Goal: Complete application form: Complete application form

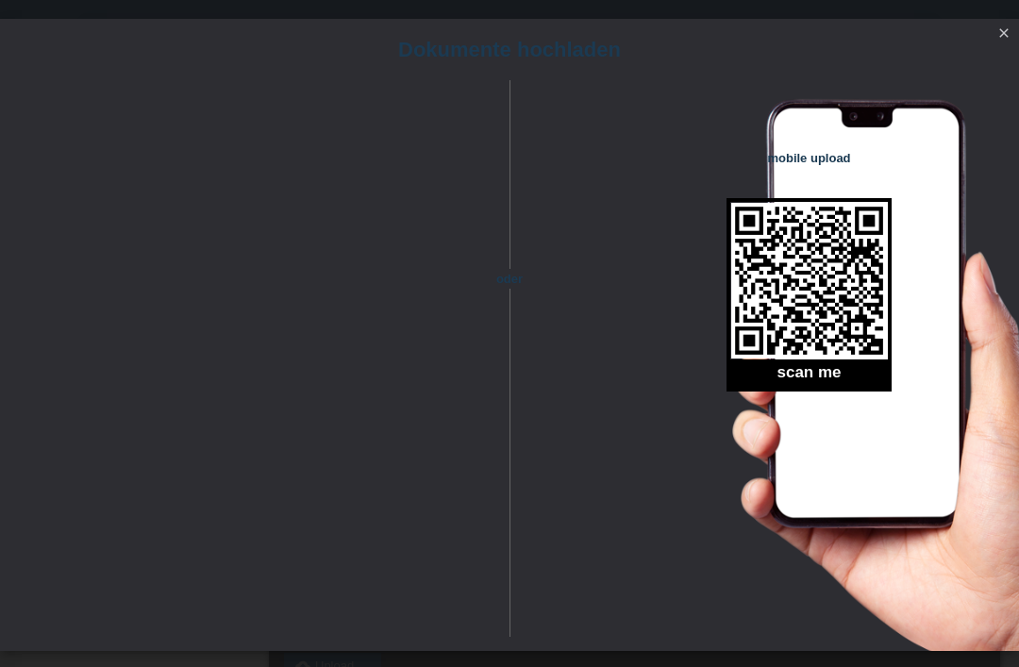
click at [1012, 34] on link "close" at bounding box center [1003, 35] width 25 height 22
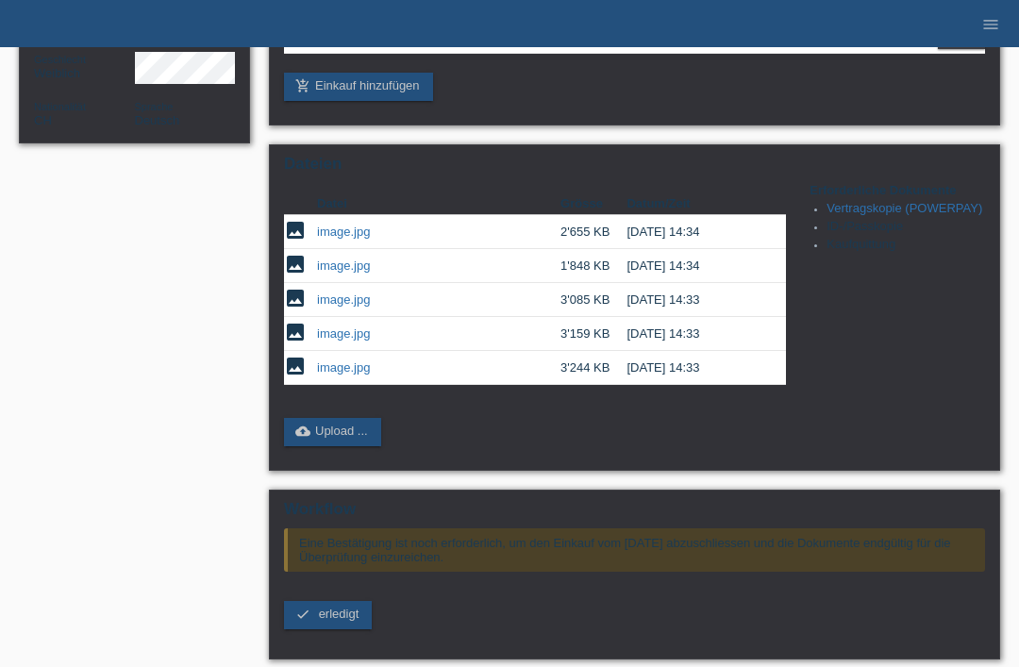
scroll to position [349, 0]
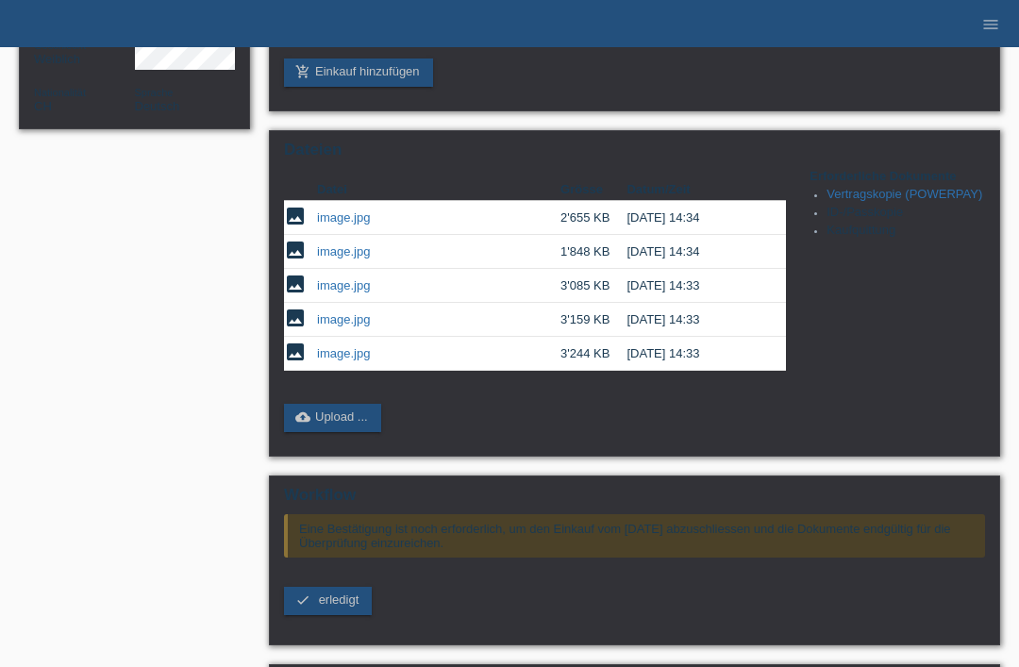
click at [346, 607] on span "erledigt" at bounding box center [339, 599] width 41 height 14
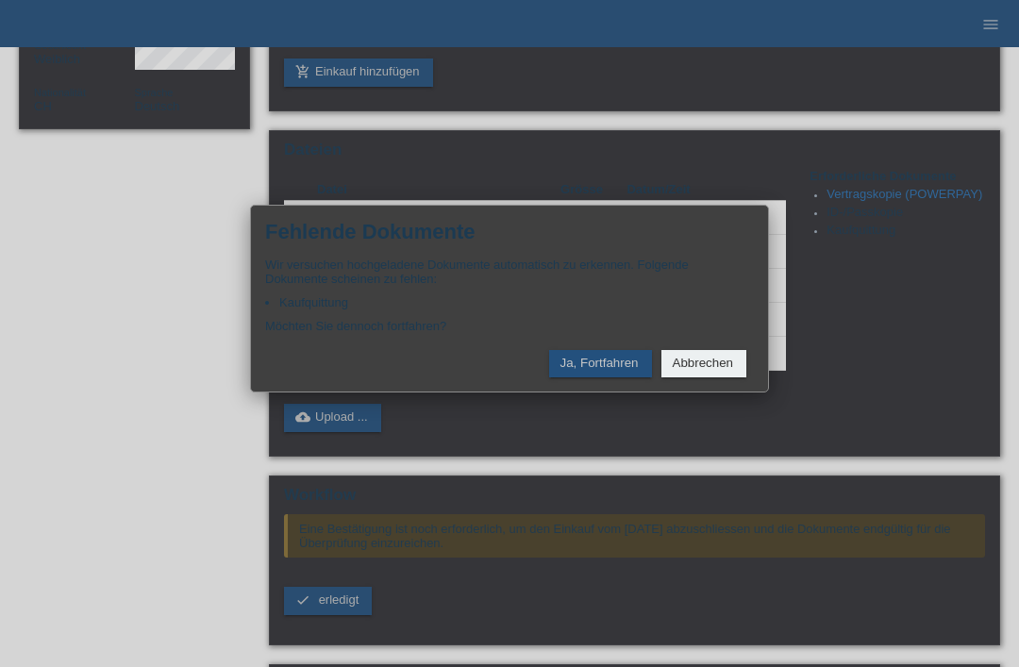
click at [632, 377] on button "Ja, Fortfahren" at bounding box center [600, 363] width 103 height 27
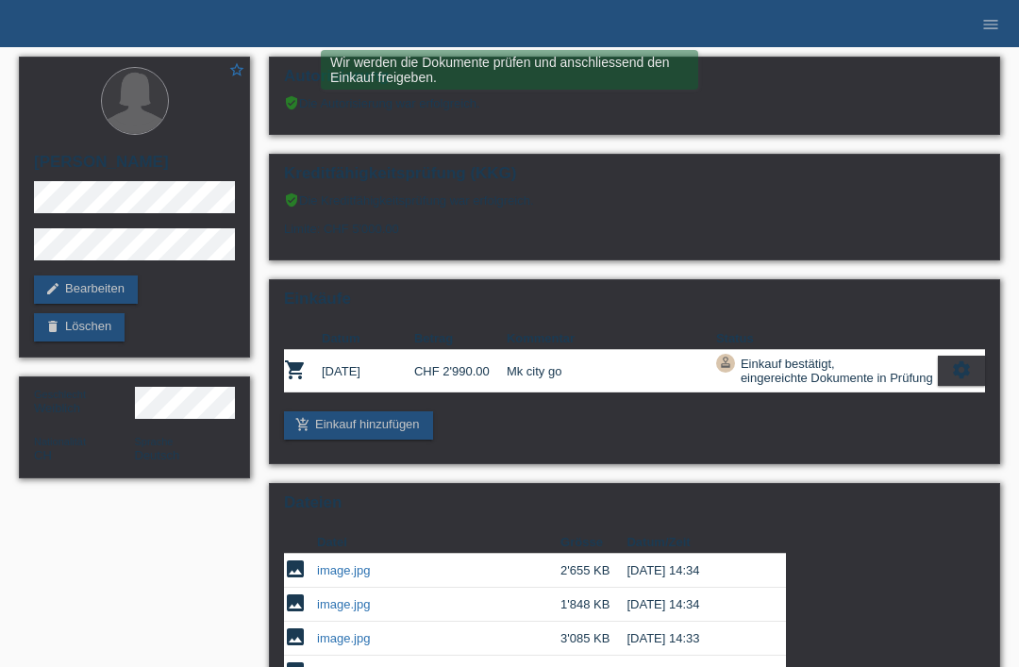
click at [980, 19] on link "menu" at bounding box center [991, 23] width 38 height 11
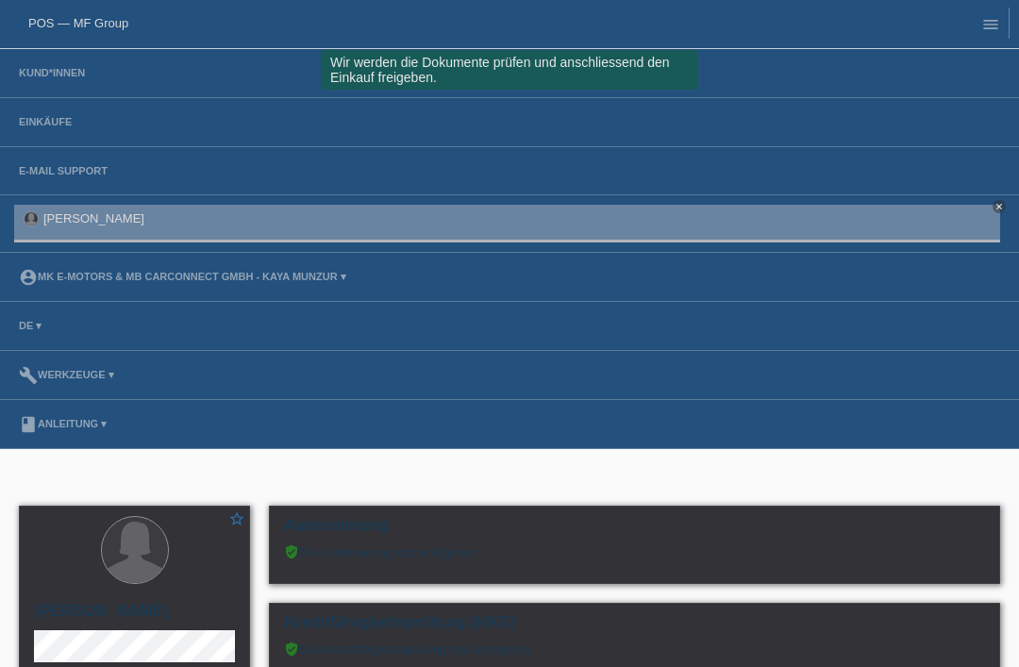
click at [50, 119] on link "Einkäufe" at bounding box center [45, 121] width 72 height 11
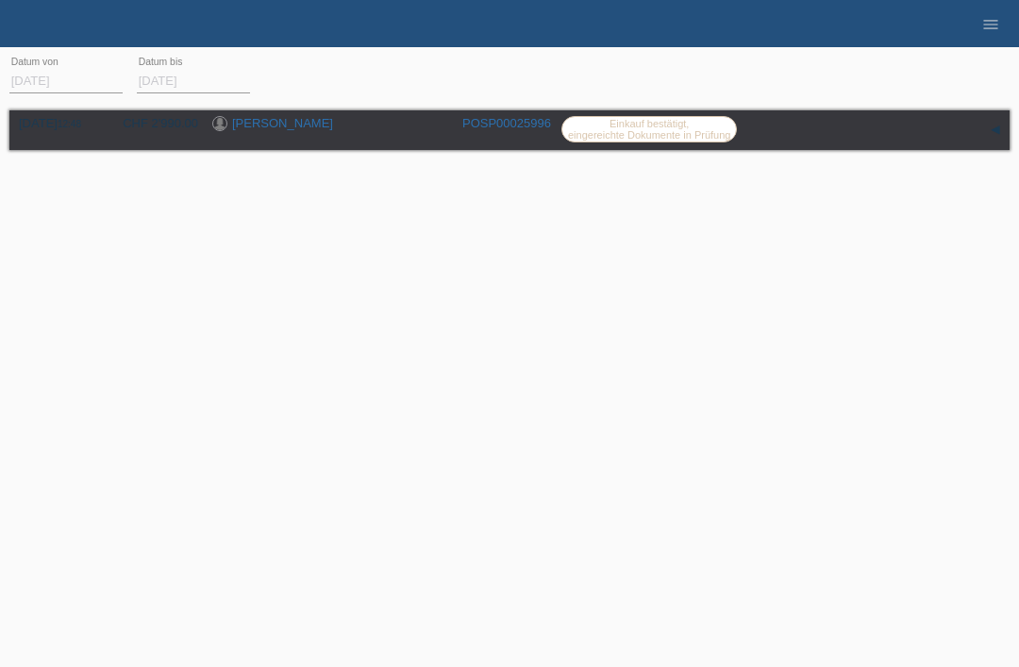
click at [985, 23] on icon "menu" at bounding box center [990, 24] width 19 height 19
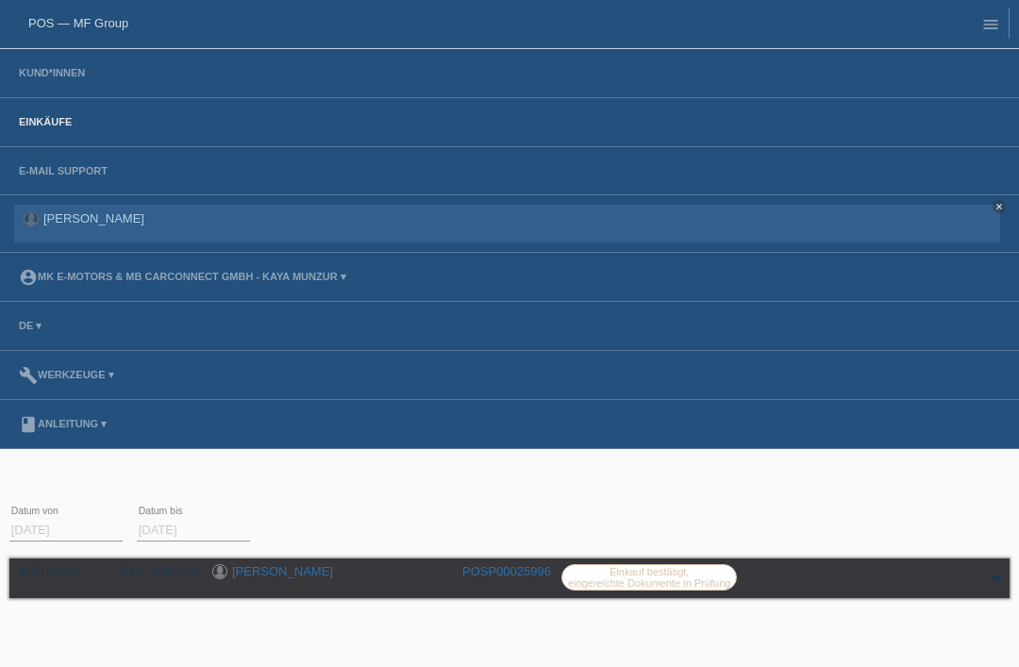
click at [104, 18] on link "POS — MF Group" at bounding box center [78, 23] width 100 height 14
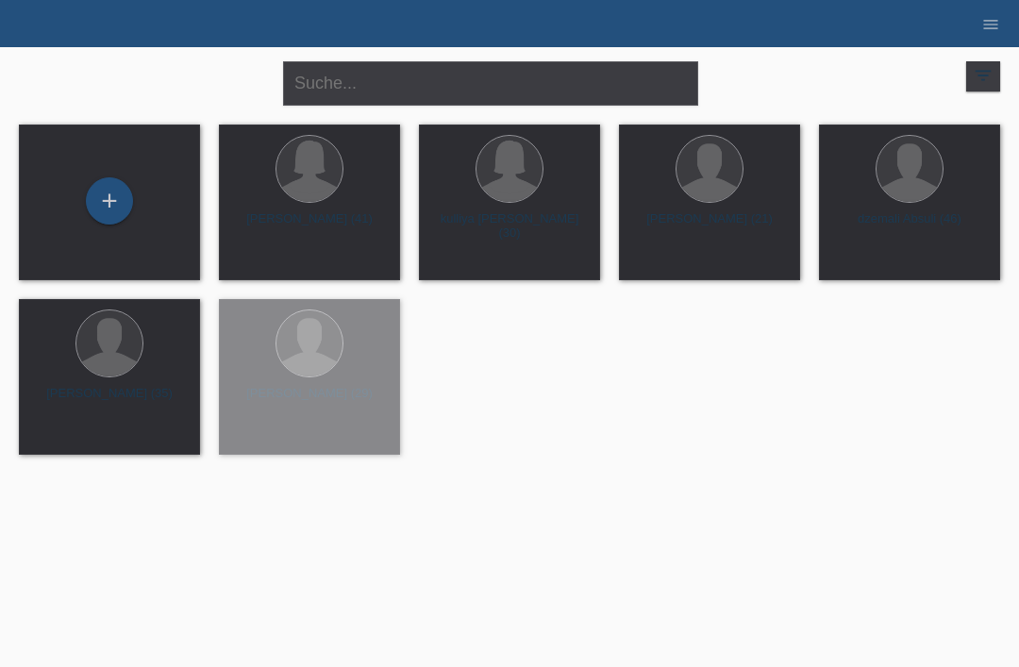
click at [102, 212] on div "+" at bounding box center [109, 201] width 45 height 32
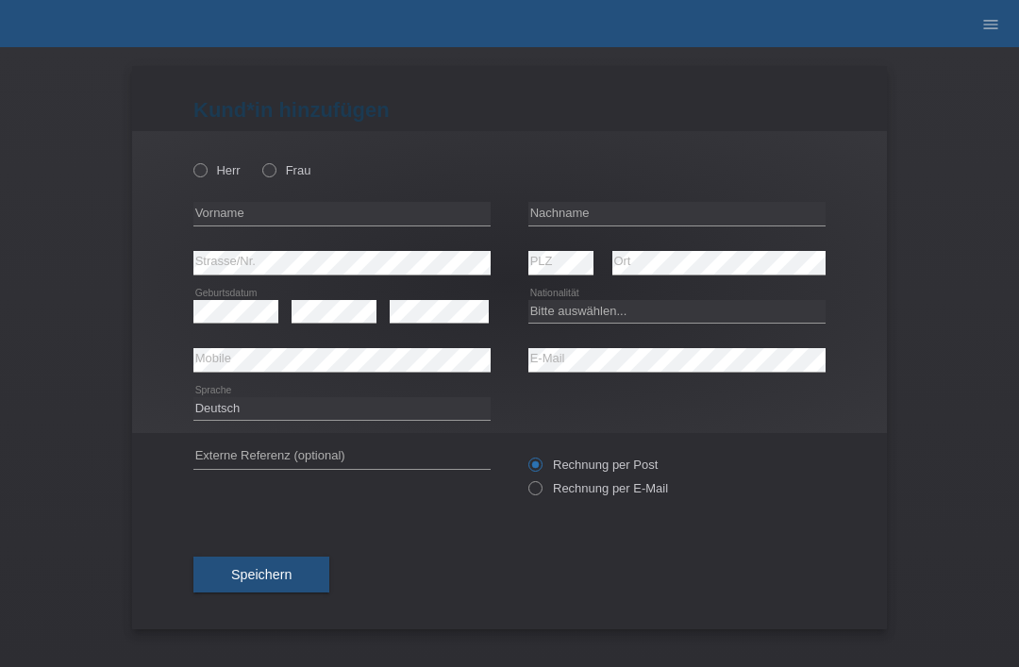
click at [191, 160] on icon at bounding box center [191, 160] width 0 height 0
click at [201, 175] on input "Herr" at bounding box center [199, 169] width 12 height 12
radio input "true"
click at [326, 225] on input "text" at bounding box center [341, 214] width 297 height 24
type input "[PERSON_NAME]"
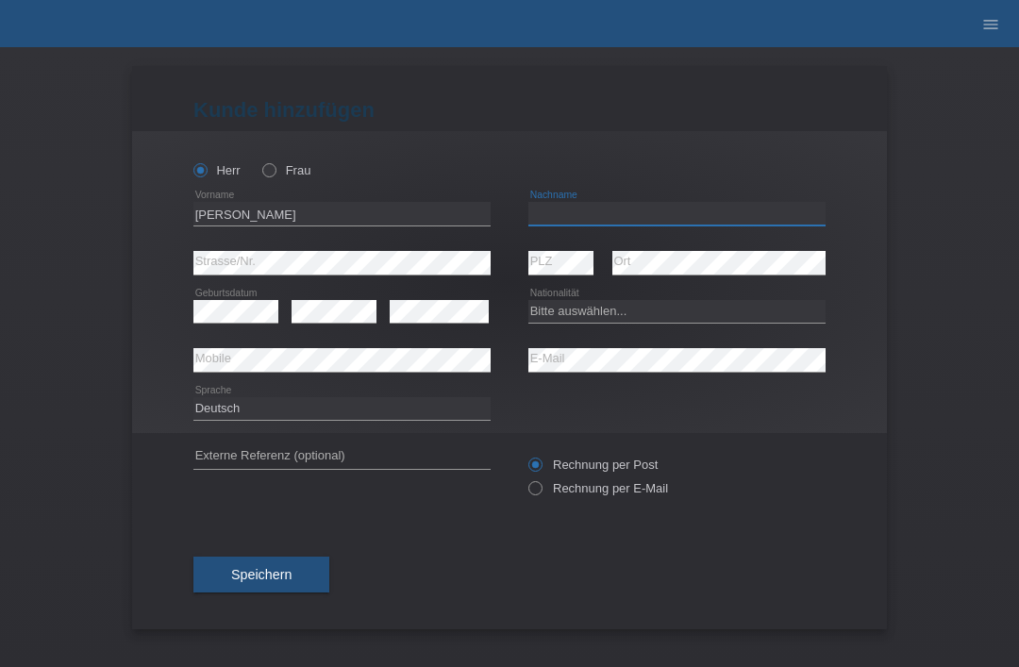
click at [576, 225] on input "text" at bounding box center [676, 214] width 297 height 24
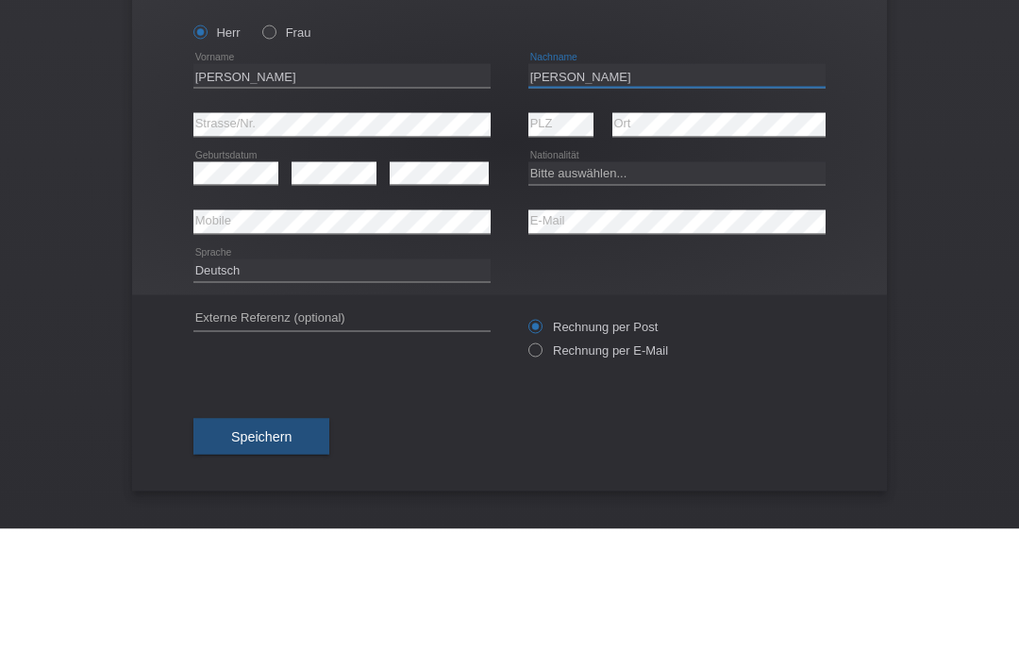
type input "[PERSON_NAME]"
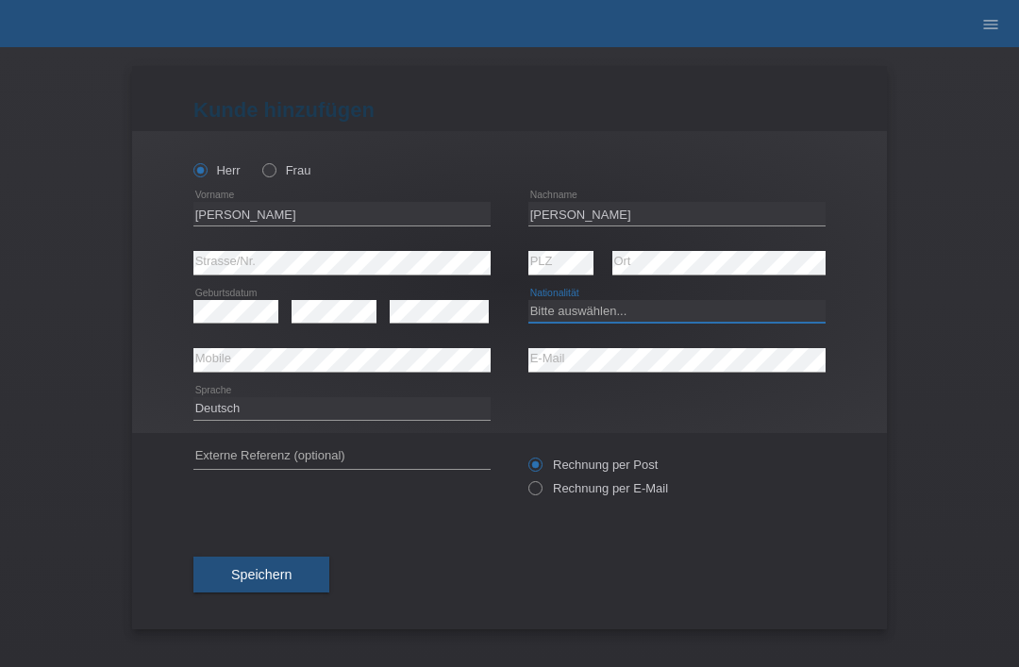
click at [606, 313] on select "Bitte auswählen... Schweiz Deutschland Liechtenstein Österreich ------------ Af…" at bounding box center [676, 311] width 297 height 23
select select "CH"
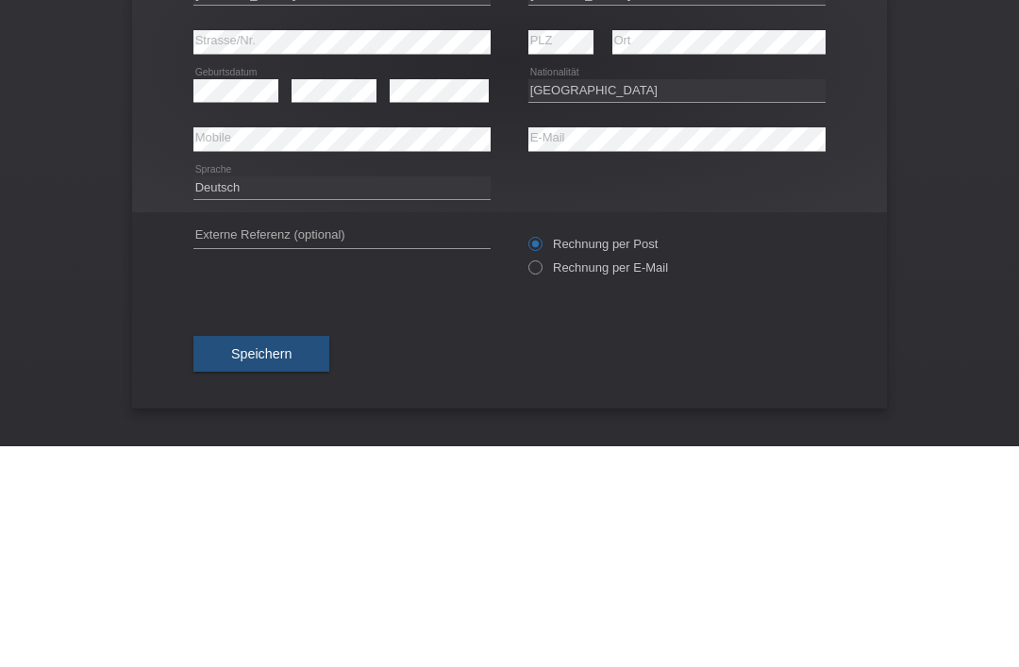
click at [777, 385] on div "Deutsch Français Italiano English error Sprache" at bounding box center [509, 409] width 632 height 48
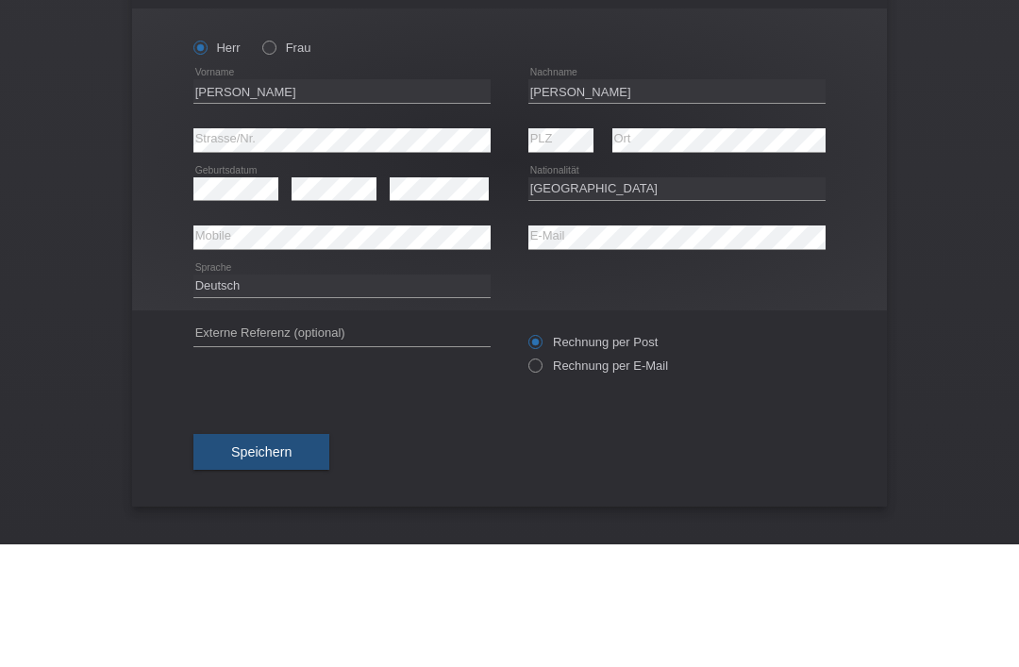
click at [909, 171] on div "Kund*in hinzufügen Kunde hinzufügen Kundin hinzufügen Herr Frau David zaid erro…" at bounding box center [509, 357] width 1019 height 620
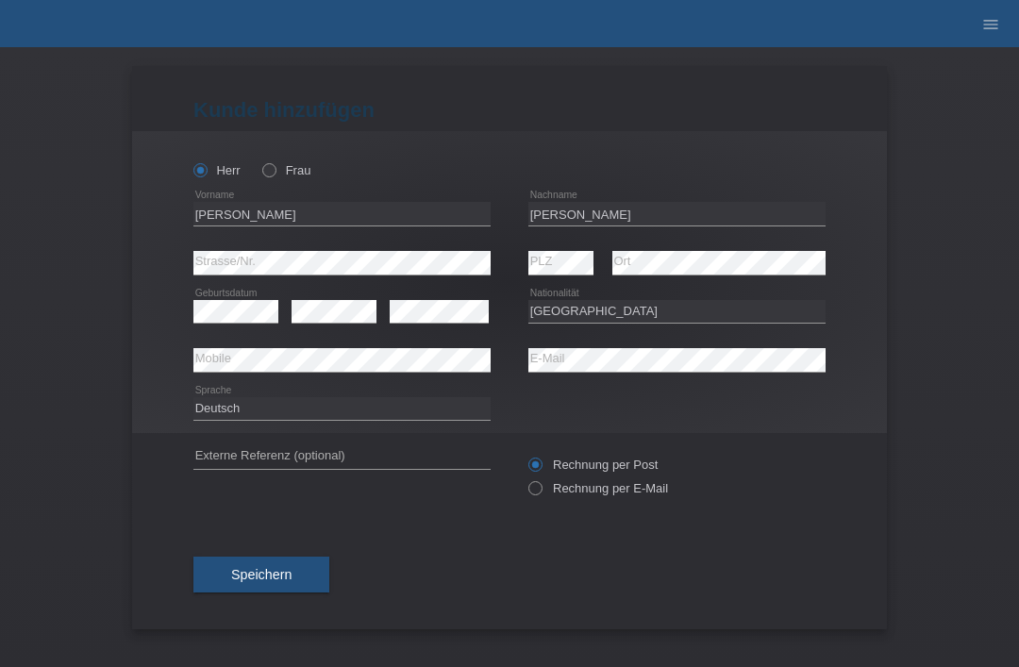
click at [276, 578] on span "Speichern" at bounding box center [261, 574] width 60 height 15
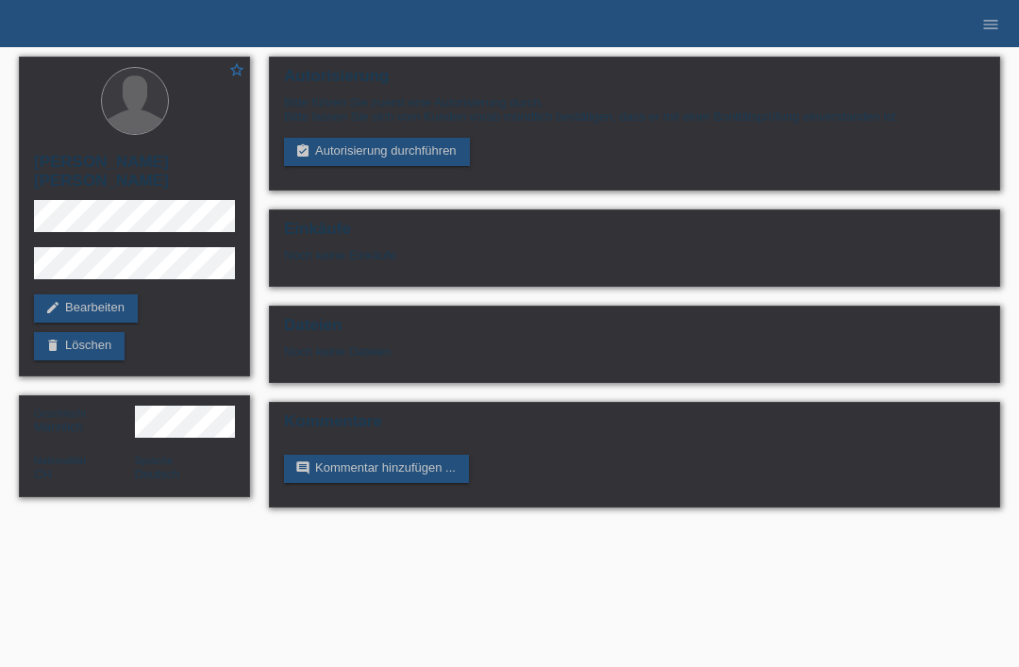
click at [414, 166] on link "assignment_turned_in Autorisierung durchführen" at bounding box center [377, 152] width 186 height 28
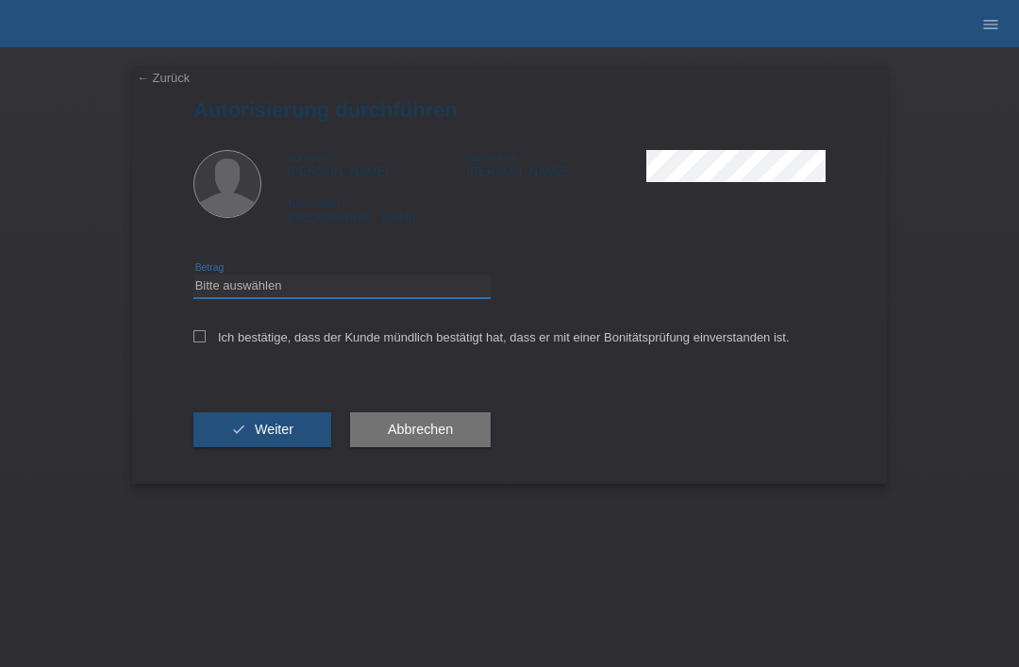
click at [408, 284] on select "Bitte auswählen CHF 1.00 - CHF 499.00 CHF 500.00 - CHF 1'999.00 CHF 2'000.00 - …" at bounding box center [341, 286] width 297 height 23
select select "3"
click at [205, 342] on icon at bounding box center [199, 336] width 12 height 12
click at [205, 342] on input "Ich bestätige, dass der Kunde mündlich bestätigt hat, dass er mit einer Bonität…" at bounding box center [199, 336] width 12 height 12
checkbox input "true"
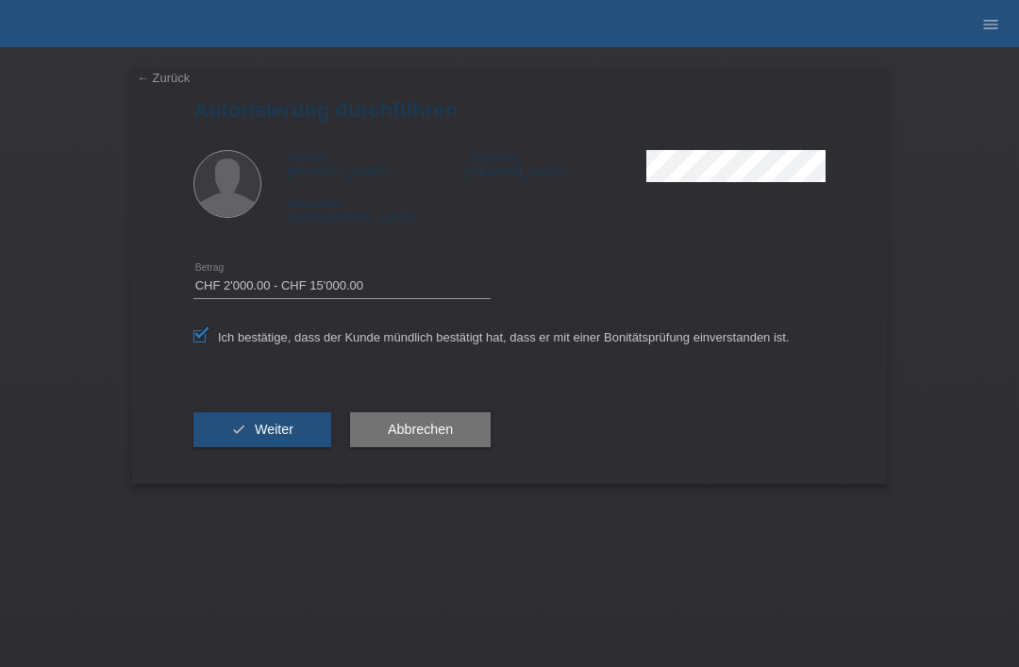
click at [279, 426] on button "check Weiter" at bounding box center [262, 430] width 138 height 36
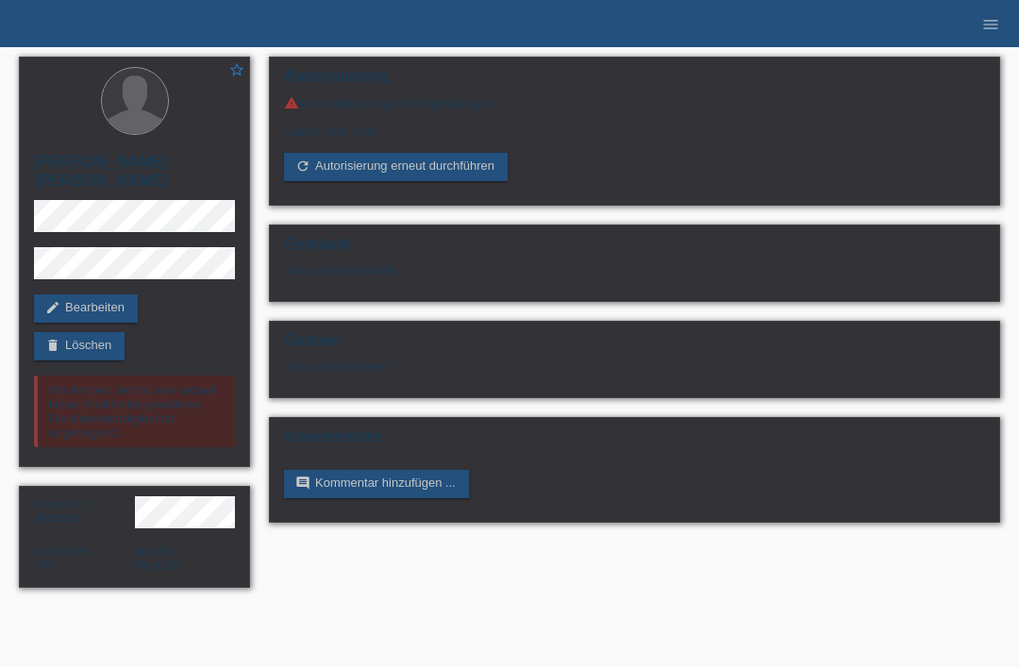
click at [991, 21] on icon "menu" at bounding box center [990, 24] width 19 height 19
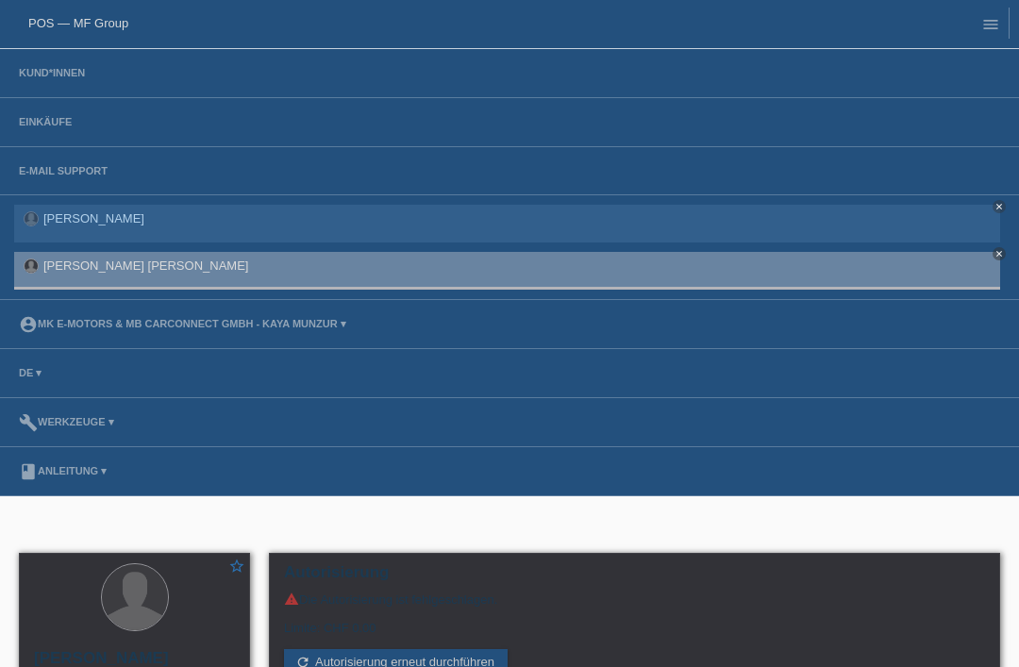
click at [92, 3] on nav "POS — MF Group Kund*innen Einkäufe E-Mail Support [PERSON_NAME] close" at bounding box center [509, 248] width 1019 height 496
click at [61, 20] on link "POS — MF Group" at bounding box center [78, 23] width 100 height 14
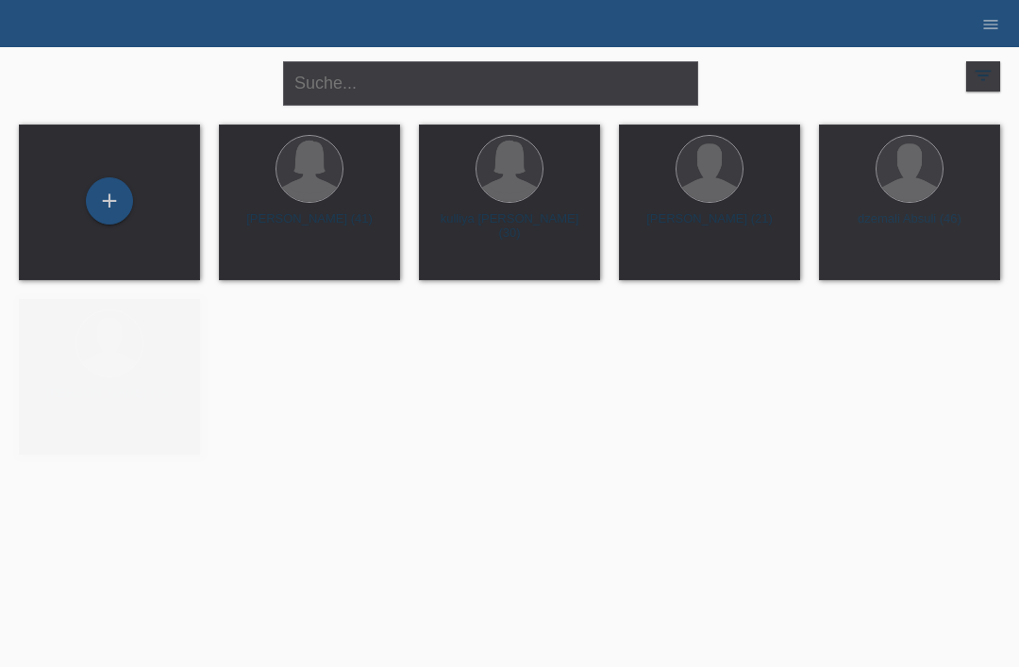
click at [101, 200] on div "+" at bounding box center [109, 201] width 45 height 32
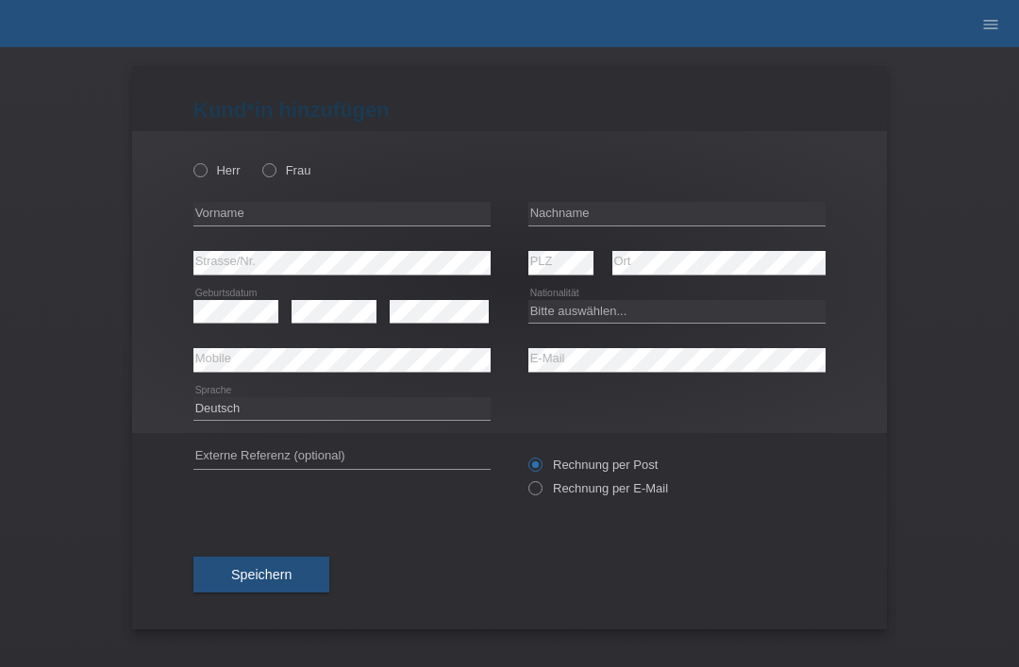
click at [206, 164] on label "Herr" at bounding box center [216, 170] width 47 height 14
click at [206, 164] on input "Herr" at bounding box center [199, 169] width 12 height 12
radio input "true"
click at [368, 225] on input "text" at bounding box center [341, 214] width 297 height 24
type input "Gashi"
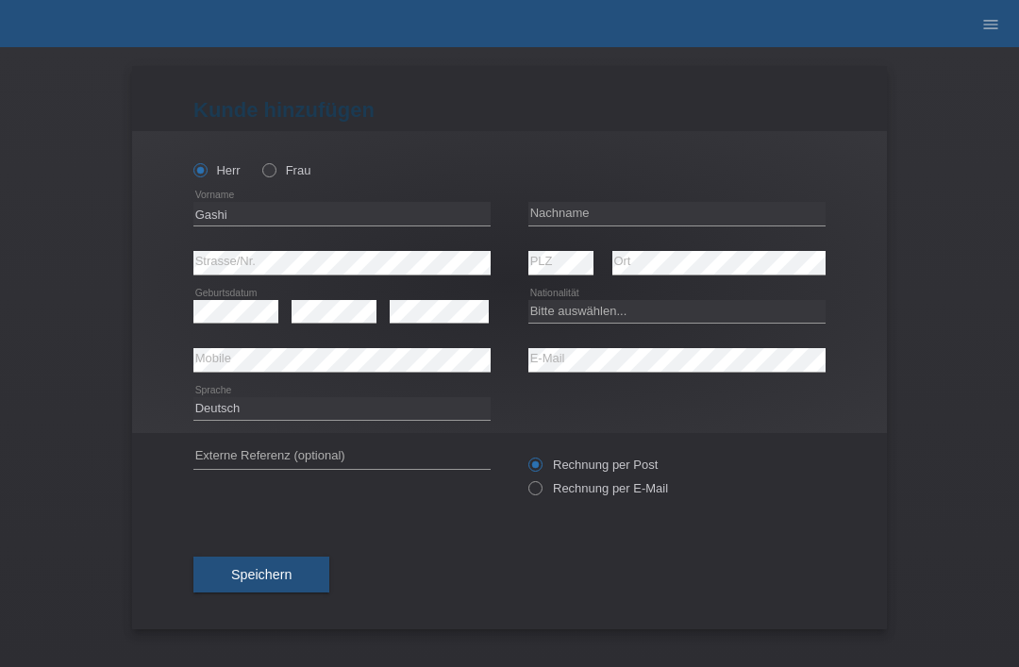
click at [617, 199] on div "error Nachname" at bounding box center [676, 214] width 297 height 49
click at [568, 236] on div "error Nachname" at bounding box center [676, 214] width 297 height 49
click at [561, 225] on input "text" at bounding box center [676, 214] width 297 height 24
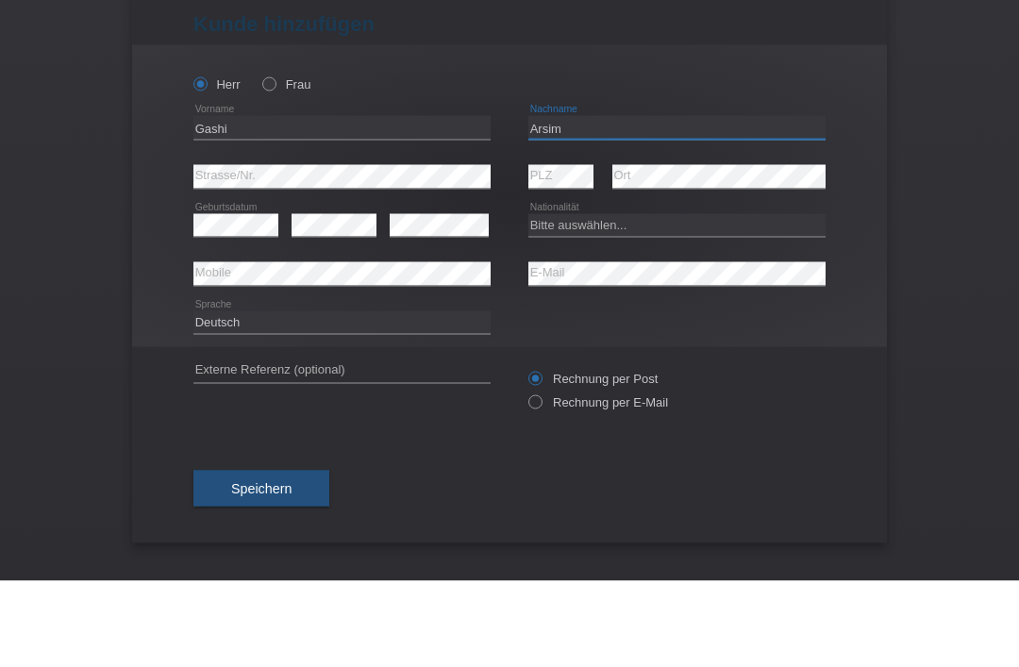
type input "Arsim"
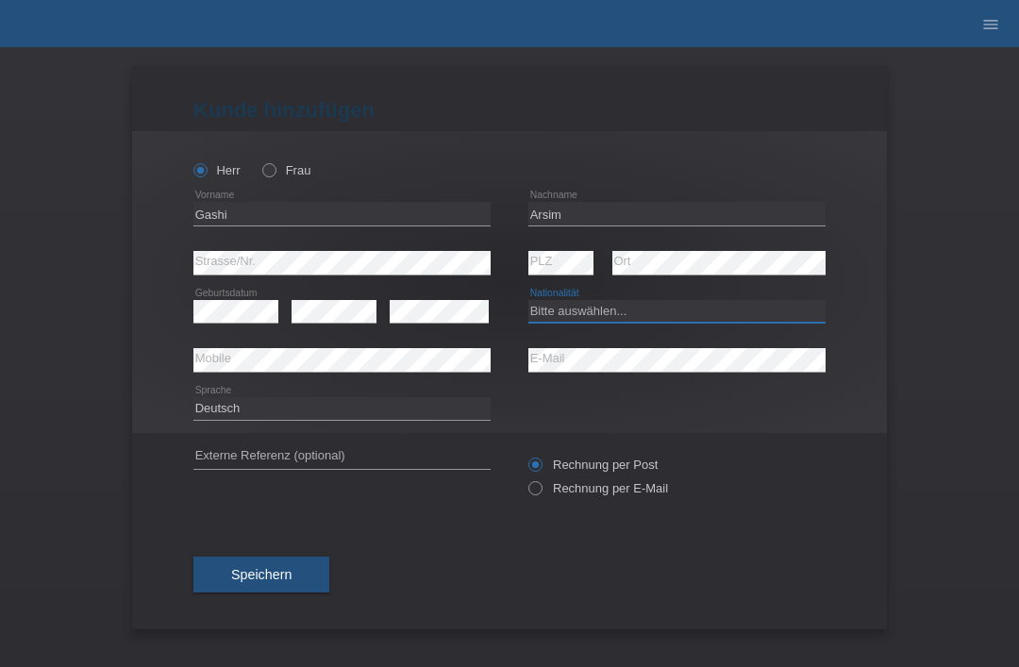
click at [634, 322] on select "Bitte auswählen... Schweiz Deutschland Liechtenstein Österreich ------------ Af…" at bounding box center [676, 311] width 297 height 23
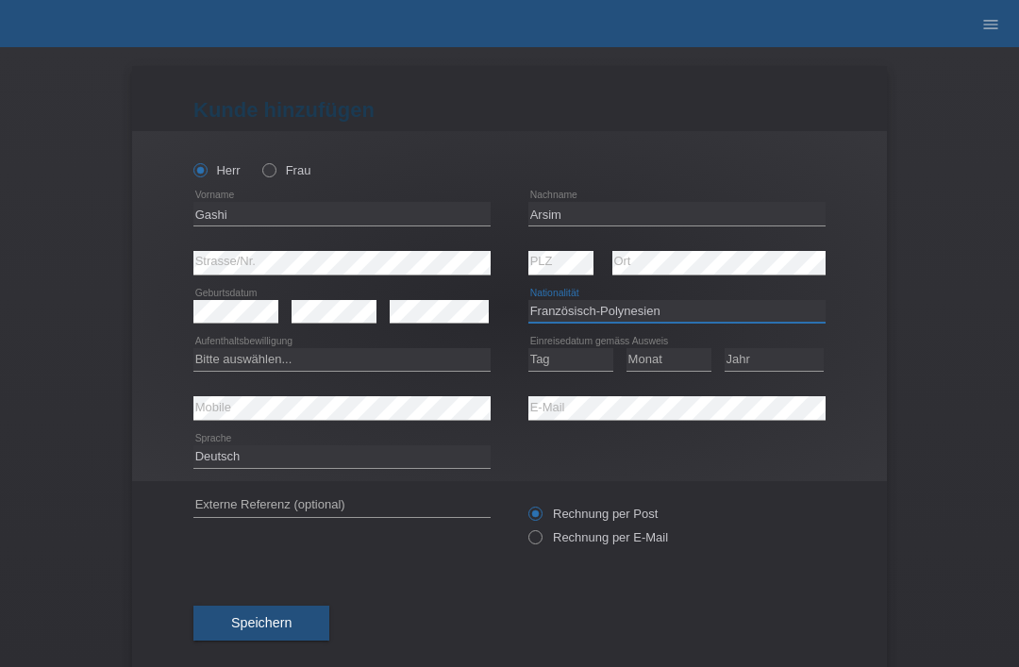
click at [696, 313] on select "Bitte auswählen... Schweiz Deutschland Liechtenstein Österreich ------------ Af…" at bounding box center [676, 311] width 297 height 23
select select "XK"
click at [570, 351] on select "Tag 01 02 03 04 05 06 07 08 09 10 11" at bounding box center [570, 359] width 85 height 23
select select "24"
click at [573, 444] on div "Deutsch Français Italiano English error Sprache" at bounding box center [509, 457] width 632 height 48
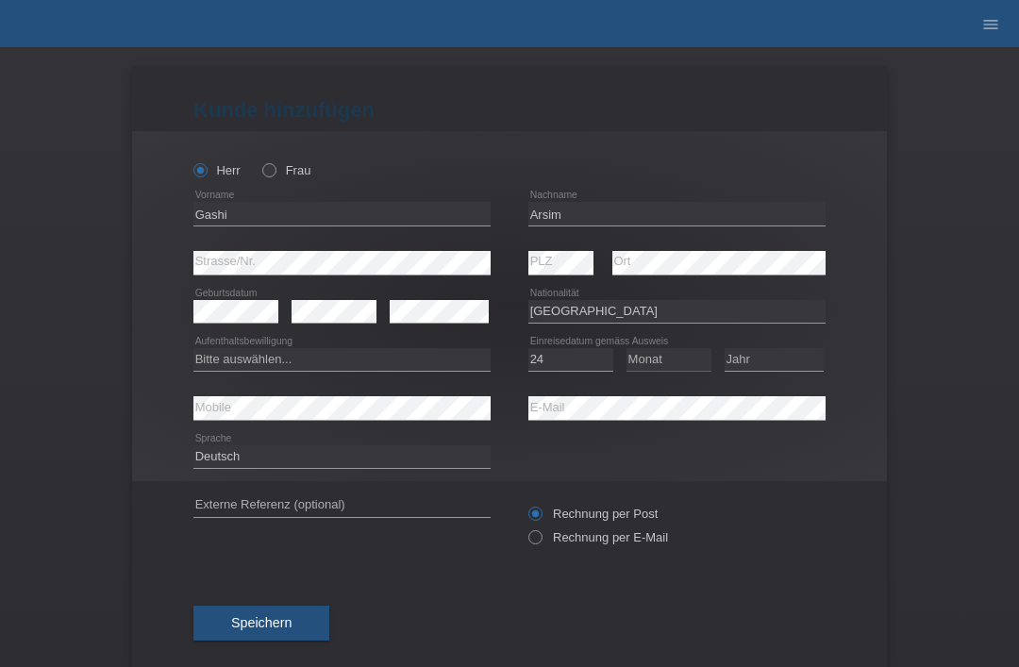
click at [674, 350] on select "Monat 01 02 03 04 05 06 07 08 09 10 11" at bounding box center [668, 359] width 85 height 23
click at [697, 364] on select "Monat 01 02 03 04 05 06 07 08 09 10 11" at bounding box center [668, 359] width 85 height 23
select select "07"
click at [783, 352] on select "Jahr 2025 2024 2023 2022 2021 2020 2019 2018 2017 2016 2015 2014 2013 2012 2011…" at bounding box center [773, 359] width 99 height 23
select select "2010"
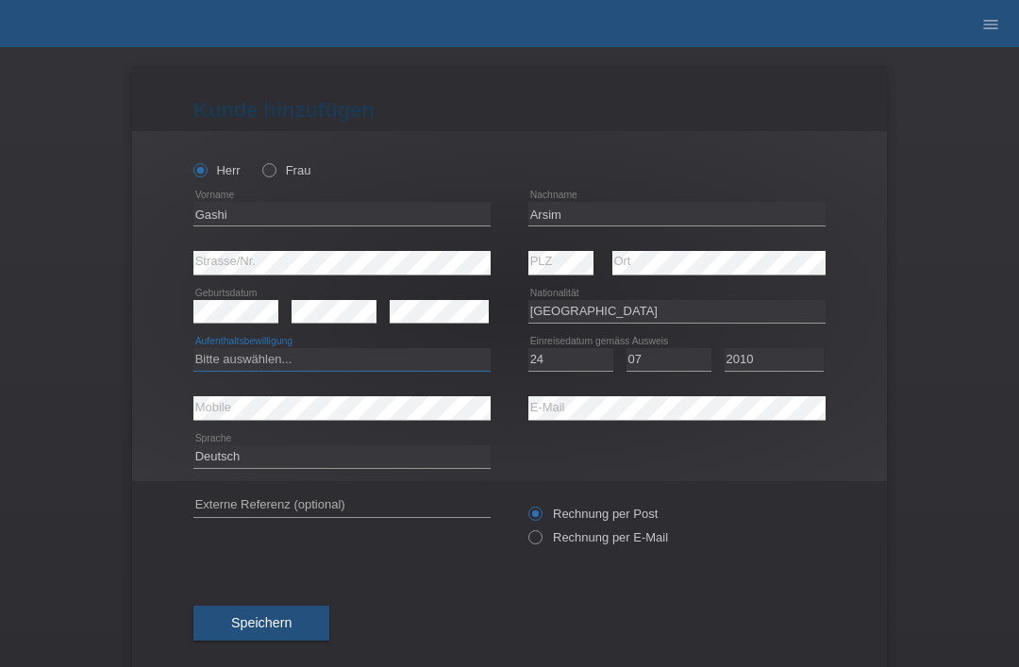
click at [433, 369] on select "Bitte auswählen... C B B - Flüchtlingsstatus Andere" at bounding box center [341, 359] width 297 height 23
select select "C"
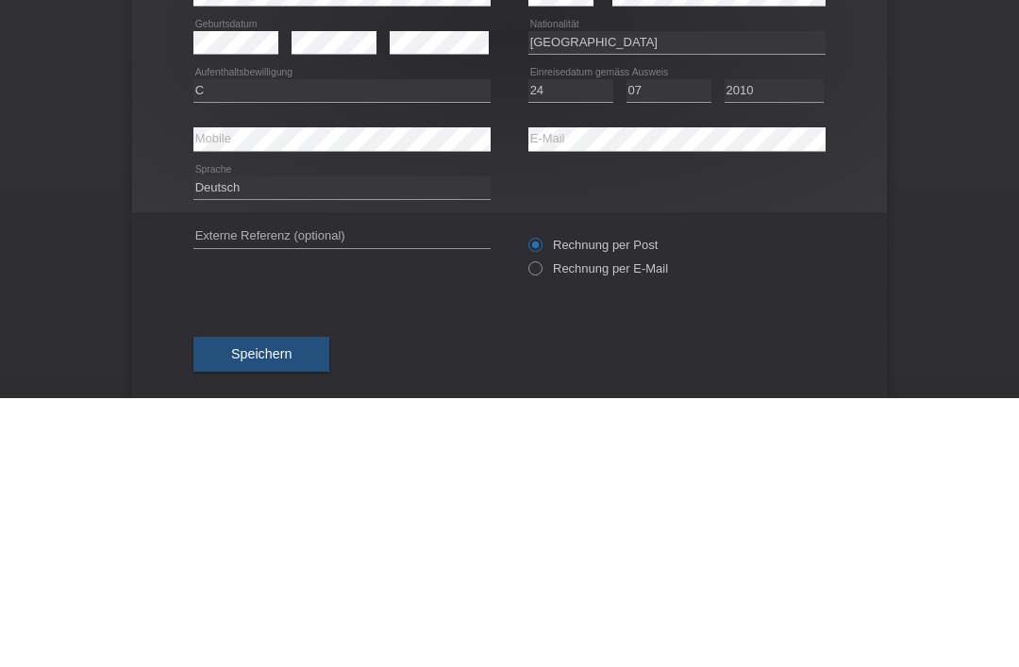
click at [640, 433] on div "Deutsch Français Italiano English error Sprache" at bounding box center [509, 457] width 632 height 48
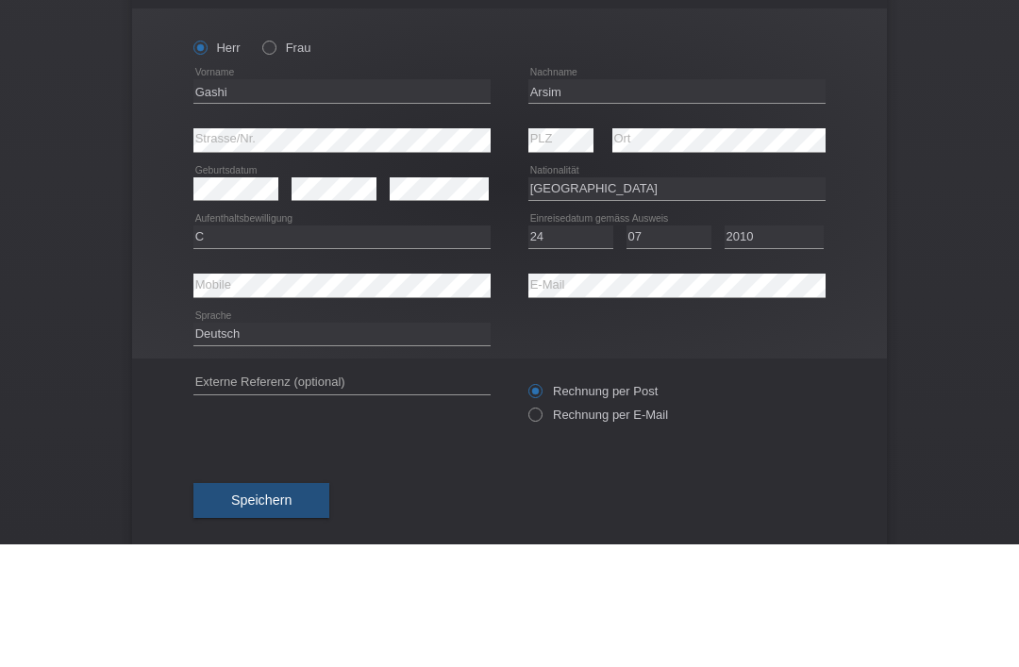
click at [917, 203] on div "Kund*in hinzufügen Kunde hinzufügen Kundin hinzufügen Herr Frau Gashi error Vor…" at bounding box center [509, 357] width 1019 height 620
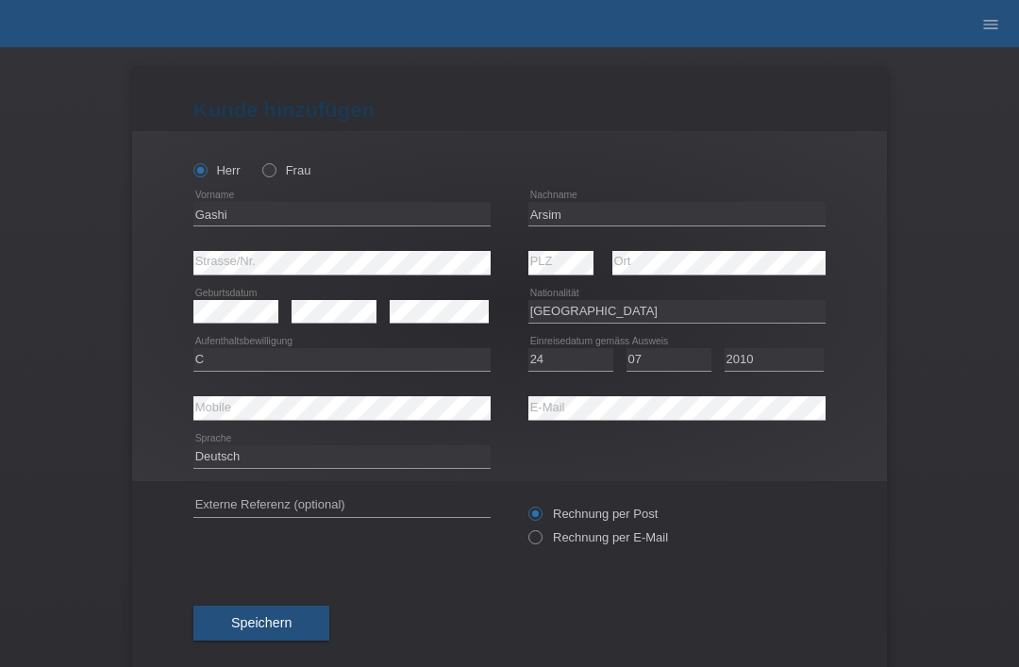
click at [285, 612] on button "Speichern" at bounding box center [261, 624] width 136 height 36
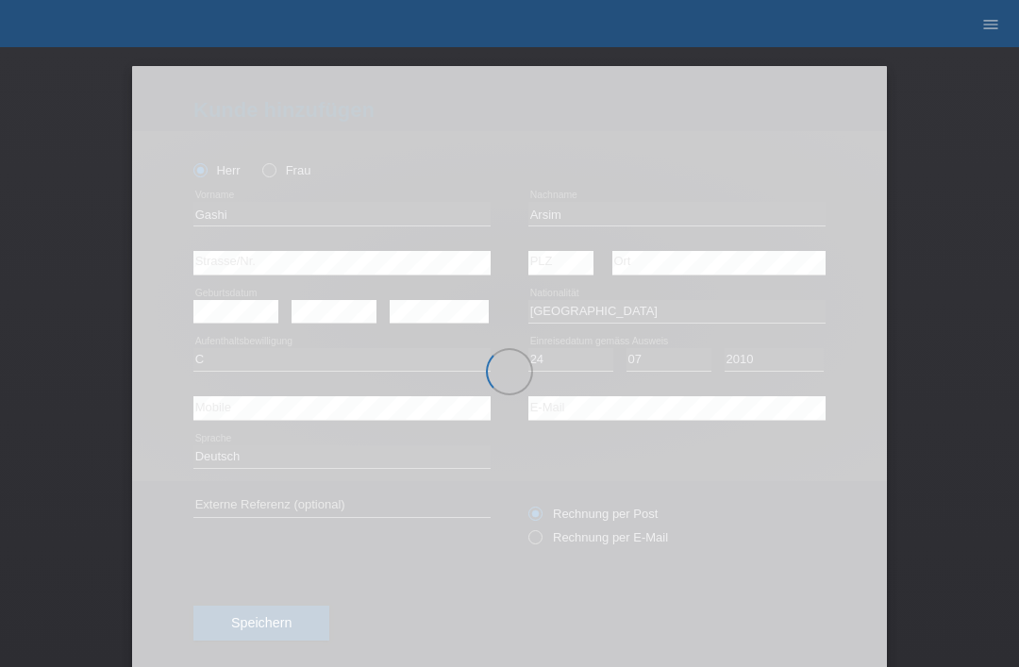
click at [603, 412] on div at bounding box center [509, 371] width 755 height 611
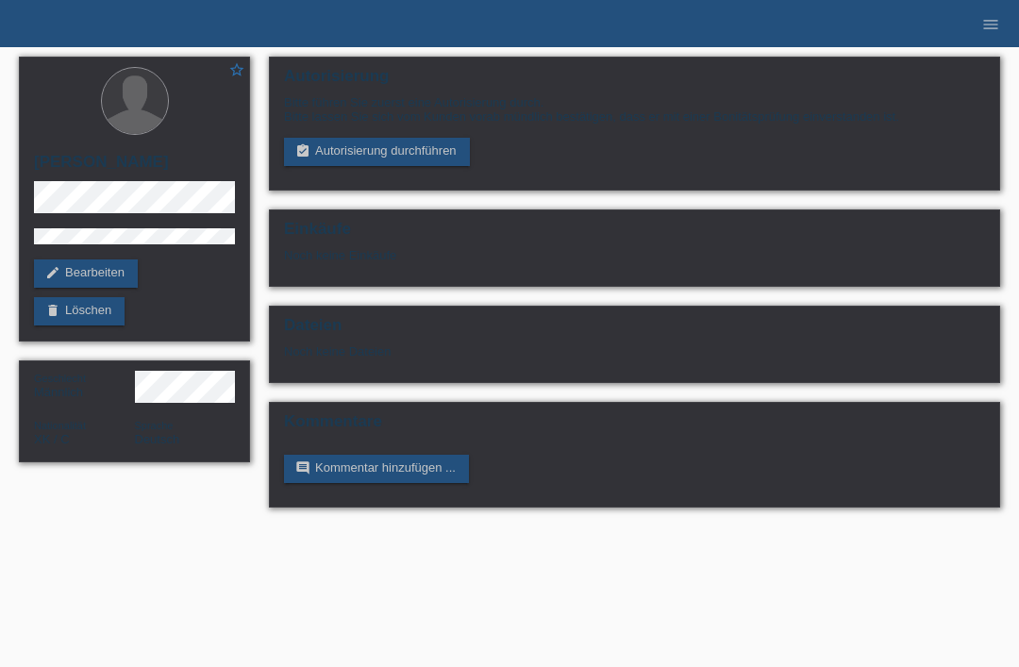
click at [114, 270] on link "edit Bearbeiten" at bounding box center [86, 273] width 104 height 28
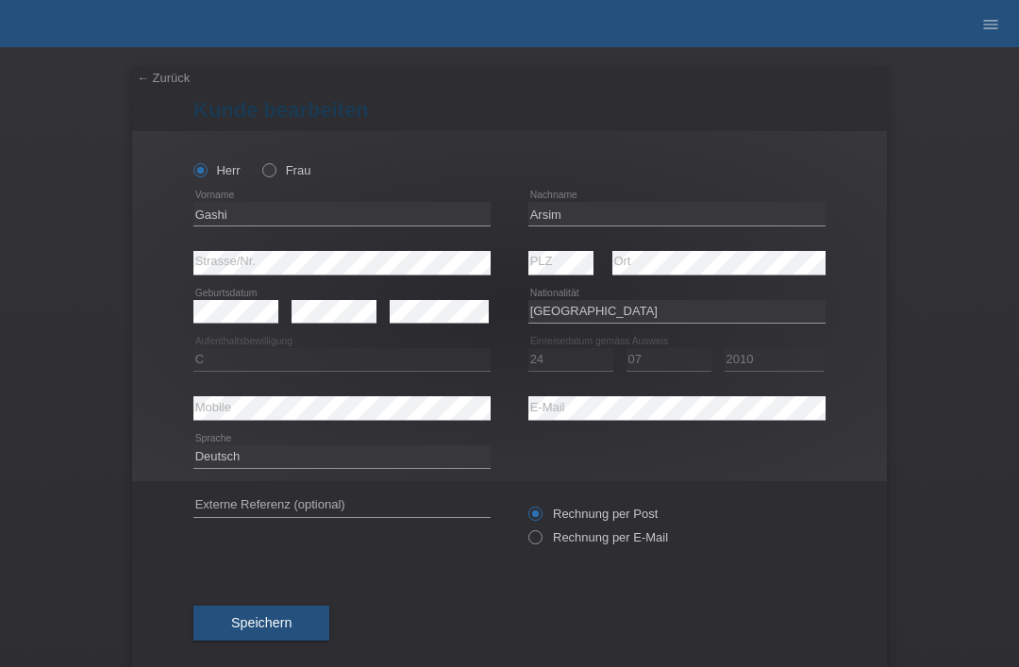
select select "XK"
select select "C"
select select "24"
select select "07"
select select "2010"
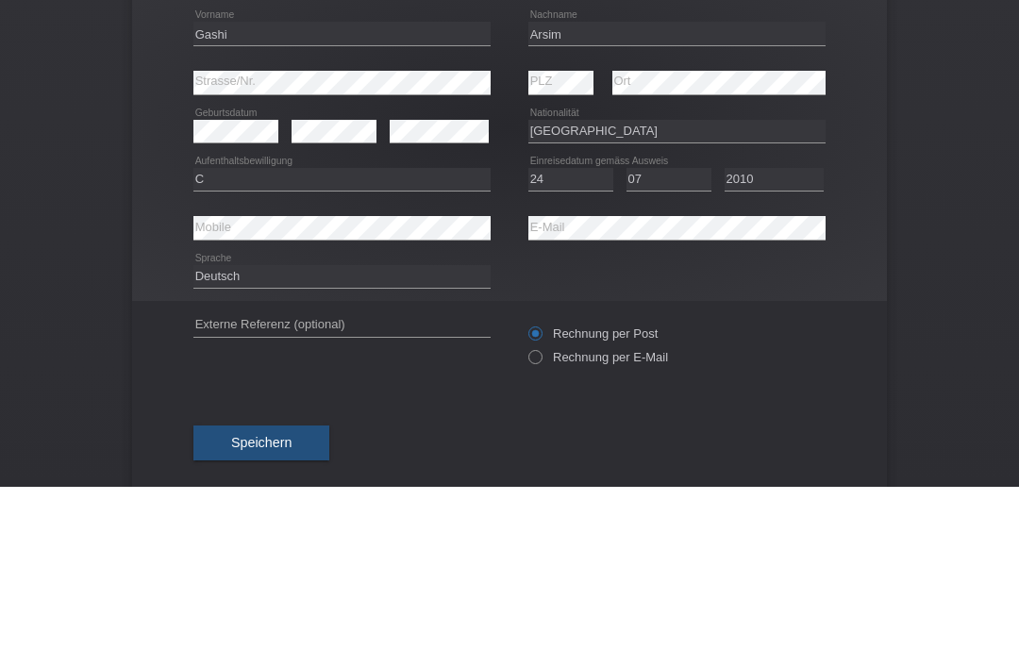
click at [957, 146] on div "← Zurück [PERSON_NAME] bearbeiten [PERSON_NAME] Frau Gashi error Vorname [PERSO…" at bounding box center [509, 357] width 1019 height 620
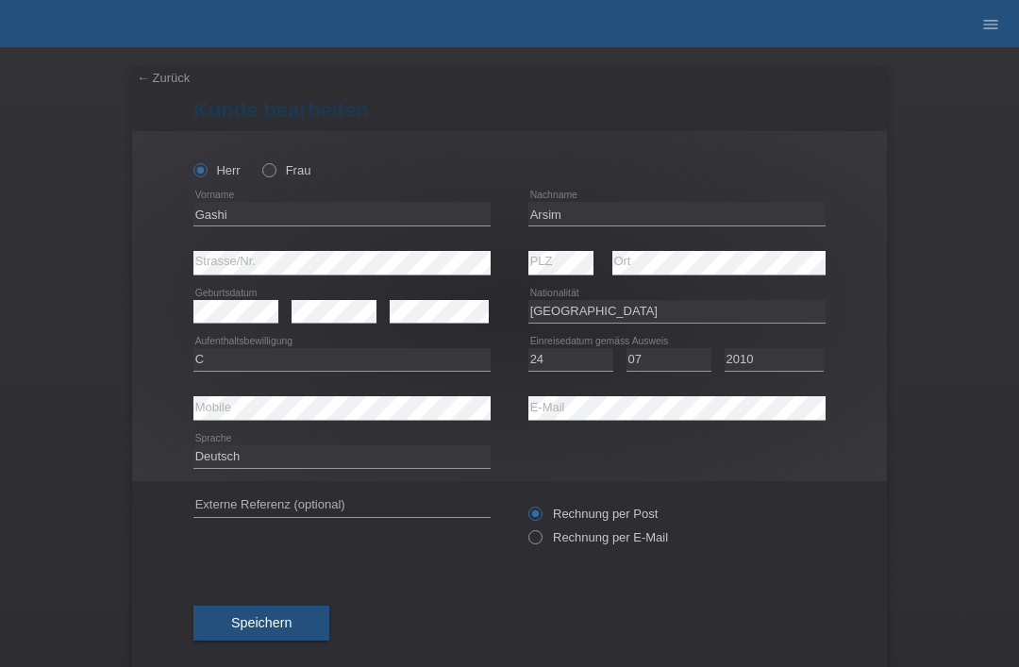
click at [270, 623] on span "Speichern" at bounding box center [261, 622] width 60 height 15
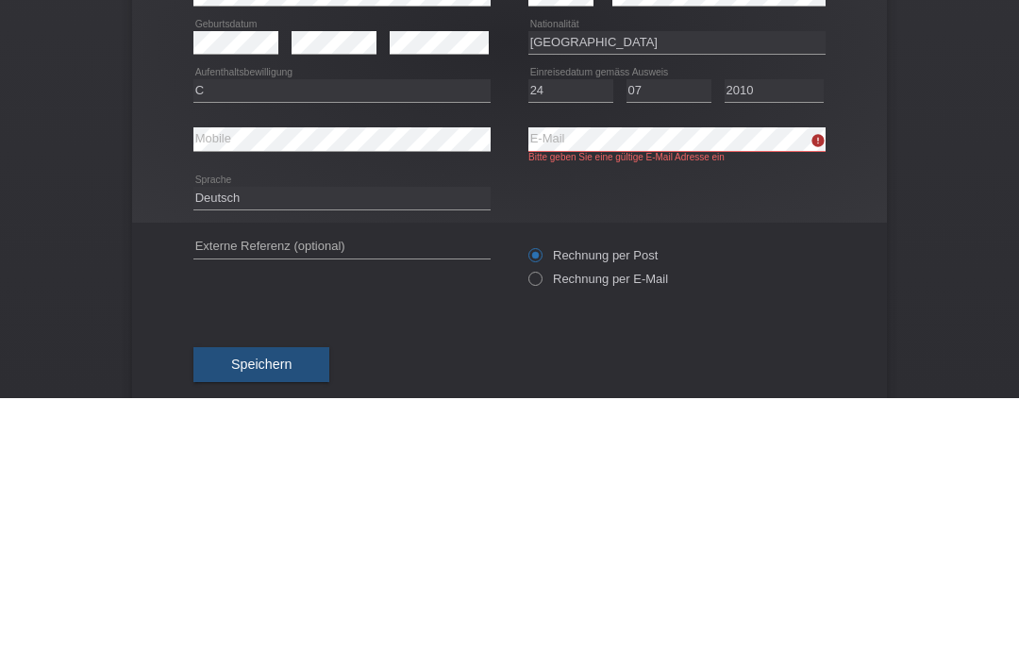
click at [941, 199] on div "← Zurück [PERSON_NAME] bearbeiten [PERSON_NAME] Frau Gashi error Vorname [PERSO…" at bounding box center [509, 357] width 1019 height 620
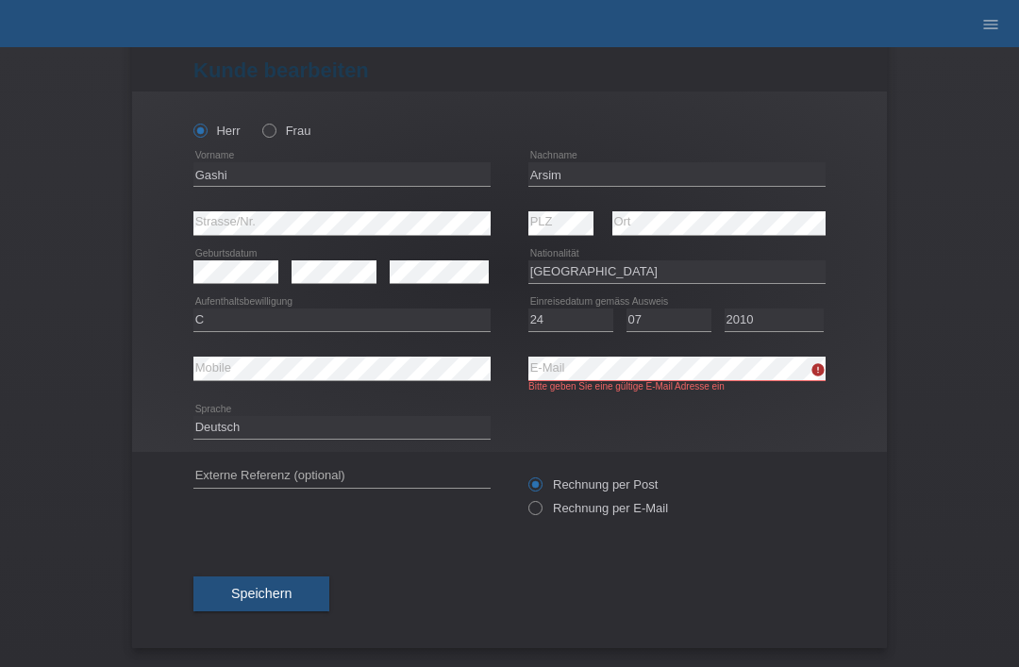
click at [299, 585] on button "Speichern" at bounding box center [261, 594] width 136 height 36
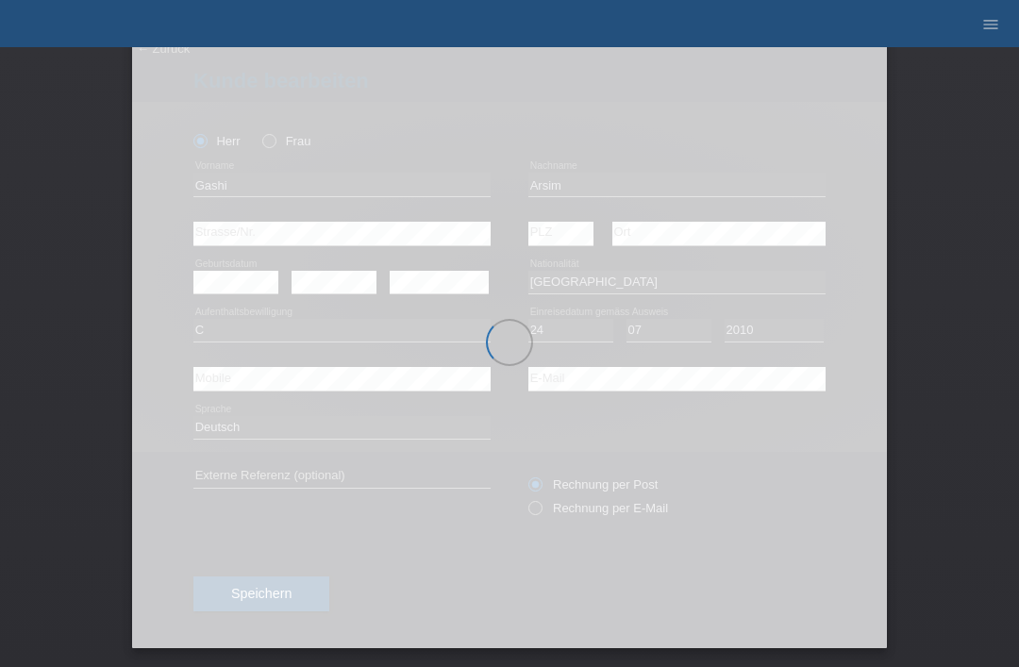
scroll to position [37, 0]
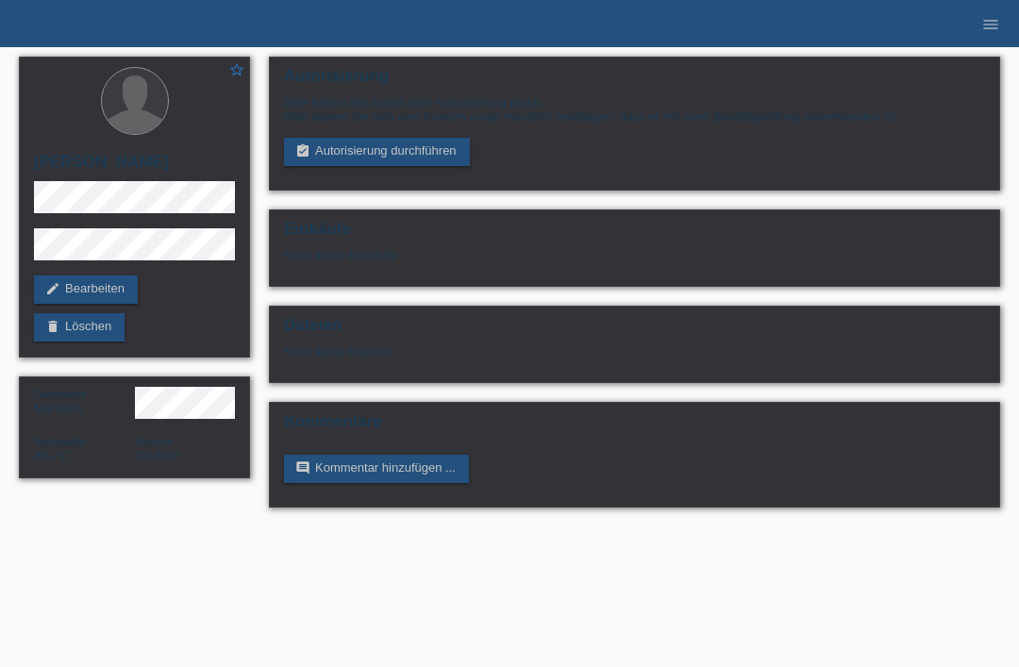
click at [459, 150] on link "assignment_turned_in Autorisierung durchführen" at bounding box center [377, 152] width 186 height 28
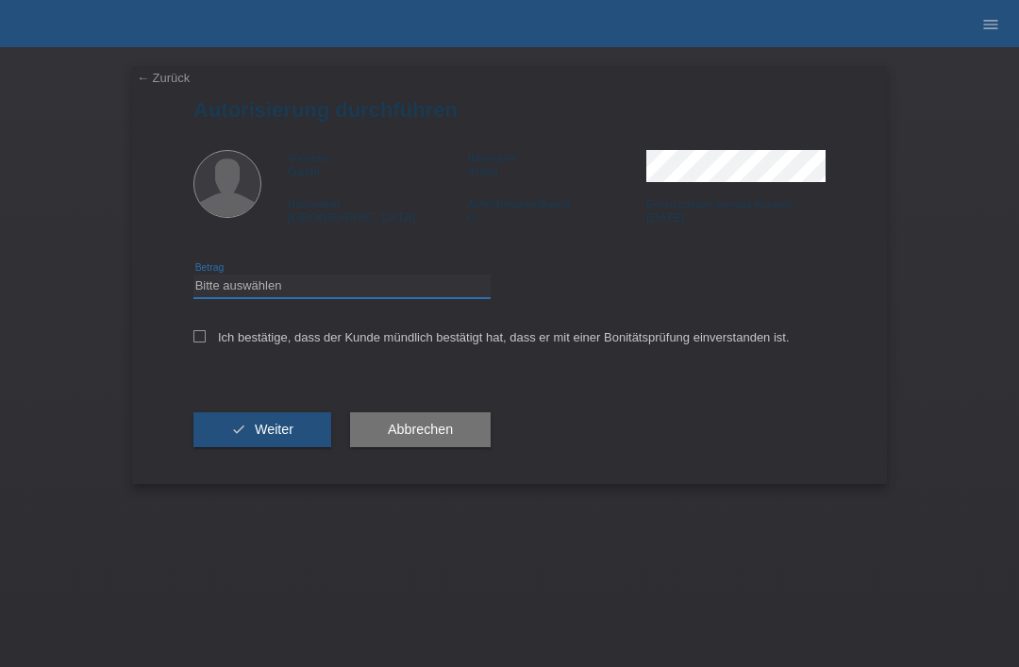
click at [407, 297] on select "Bitte auswählen CHF 1.00 - CHF 499.00 CHF 500.00 - CHF 1'999.00 CHF 2'000.00 - …" at bounding box center [341, 286] width 297 height 23
select select "3"
click at [213, 336] on label "Ich bestätige, dass der Kunde mündlich bestätigt hat, dass er mit einer Bonität…" at bounding box center [491, 337] width 596 height 14
click at [206, 336] on input "Ich bestätige, dass der Kunde mündlich bestätigt hat, dass er mit einer Bonität…" at bounding box center [199, 336] width 12 height 12
checkbox input "true"
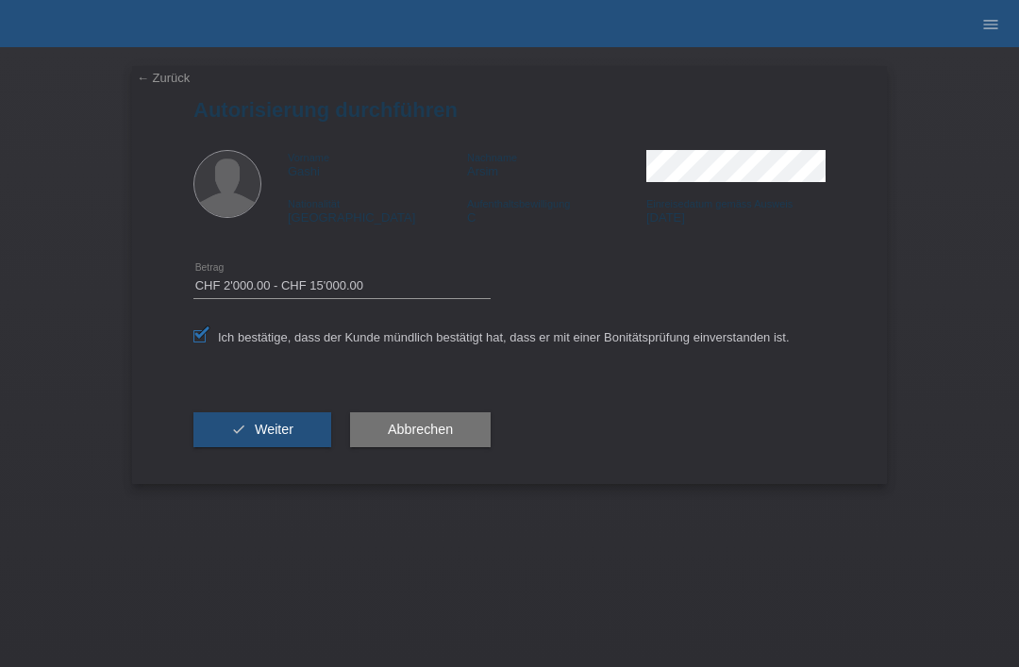
click at [267, 437] on span "Weiter" at bounding box center [274, 429] width 39 height 15
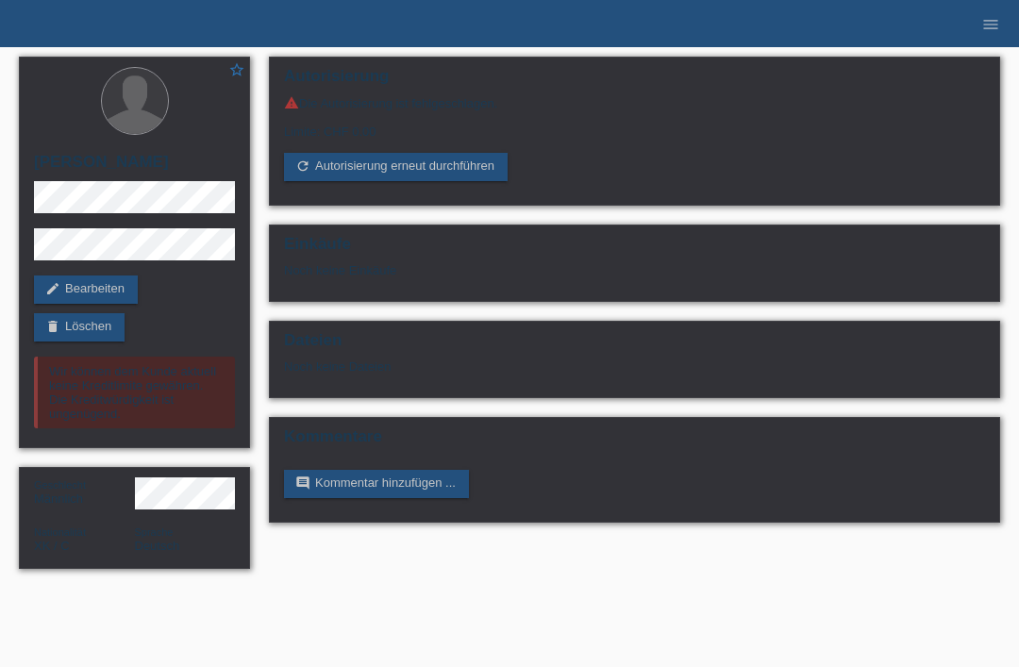
click at [995, 24] on icon "menu" at bounding box center [990, 24] width 19 height 19
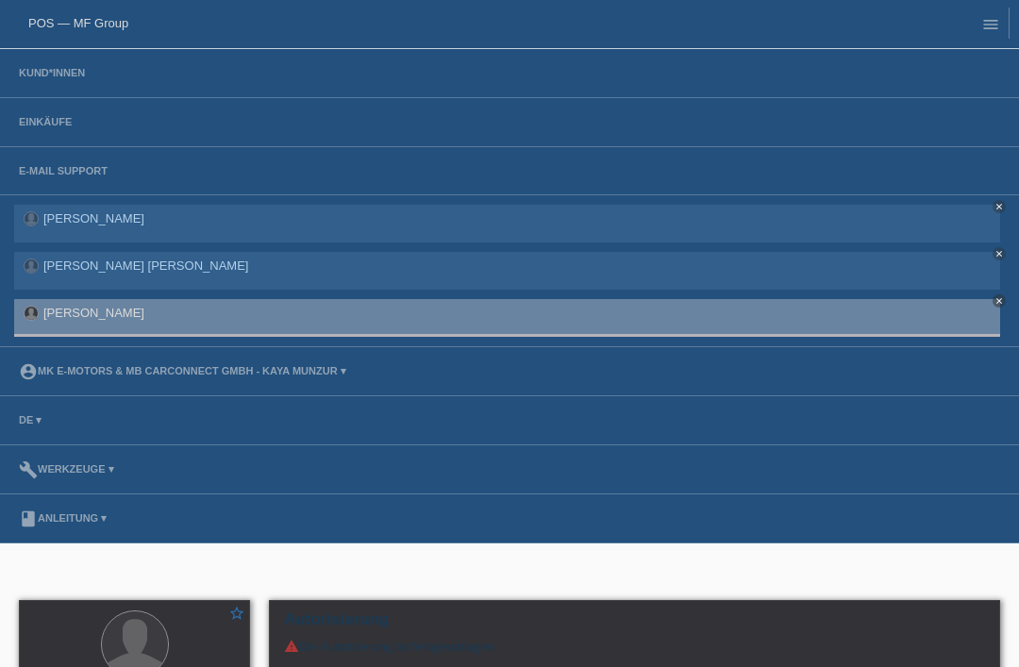
click at [110, 27] on link "POS — MF Group" at bounding box center [78, 23] width 100 height 14
